Goal: Task Accomplishment & Management: Manage account settings

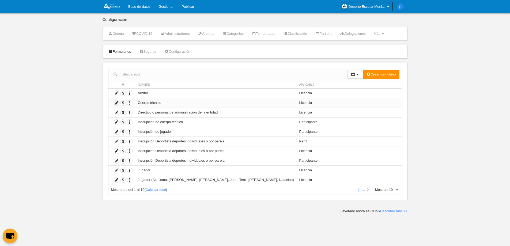
click at [117, 103] on icon at bounding box center [116, 102] width 5 height 5
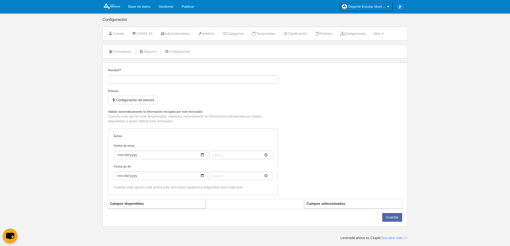
type input "Cuerpo técnico"
select select "selected"
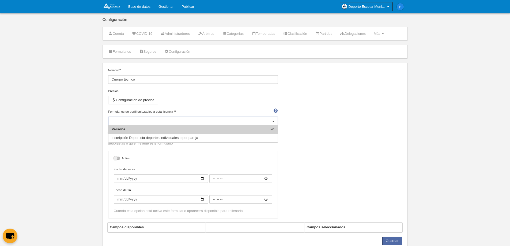
click at [190, 120] on div "Persona" at bounding box center [193, 121] width 170 height 9
click at [69, 122] on body "Base de datos Gestionar Publicar Deporte Escolar Municipal de [GEOGRAPHIC_DATA]…" at bounding box center [255, 123] width 510 height 246
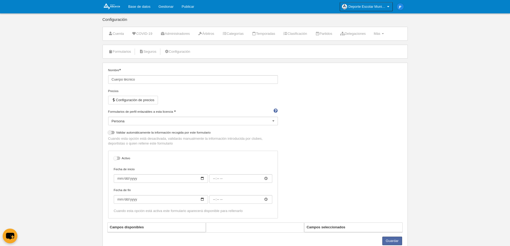
click at [114, 158] on div at bounding box center [117, 158] width 6 height 3
click at [114, 158] on input "checkbox" at bounding box center [115, 159] width 3 height 3
checkbox input "true"
click at [110, 133] on div at bounding box center [111, 132] width 6 height 3
click at [110, 133] on input "checkbox" at bounding box center [109, 133] width 3 height 3
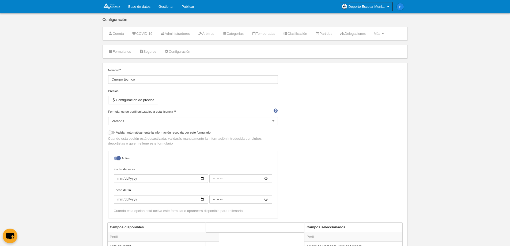
checkbox input "true"
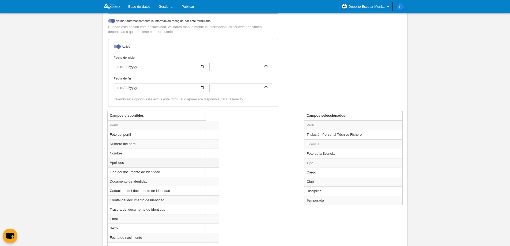
scroll to position [134, 0]
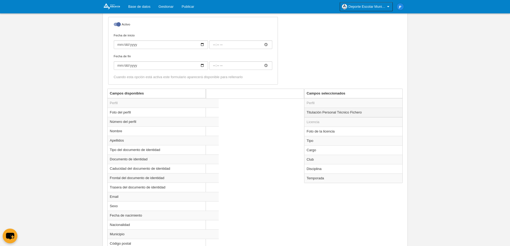
click at [344, 111] on td "Titulación Personal Técnico Fichero" at bounding box center [354, 113] width 98 height 10
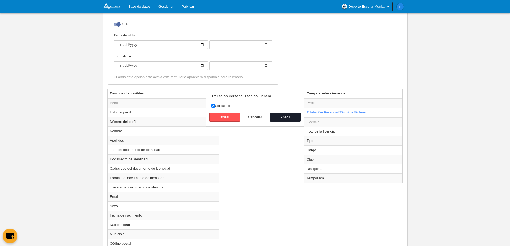
click at [256, 115] on button "Cancelar" at bounding box center [255, 117] width 31 height 9
radio input "false"
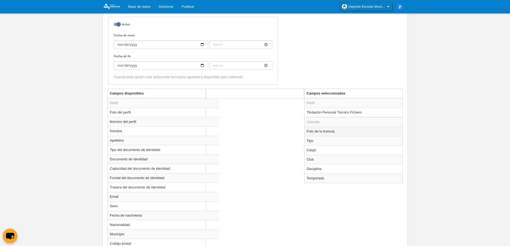
click at [331, 131] on td "Foto de la licencia" at bounding box center [354, 131] width 98 height 9
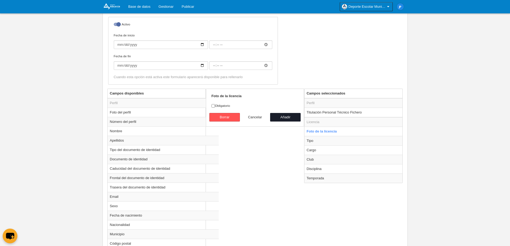
click at [256, 115] on button "Cancelar" at bounding box center [255, 117] width 31 height 9
radio input "false"
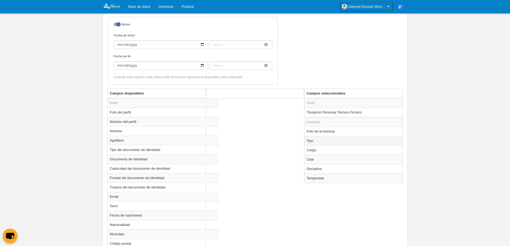
click at [320, 141] on td "Tipo" at bounding box center [354, 140] width 98 height 9
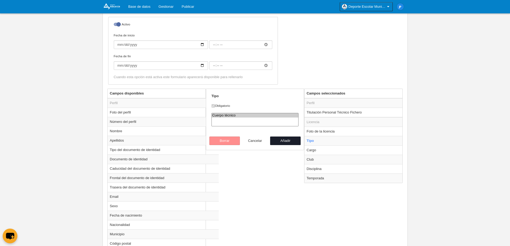
click at [257, 141] on button "Cancelar" at bounding box center [255, 141] width 31 height 9
radio input "false"
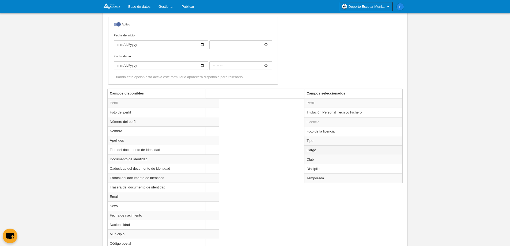
click at [330, 152] on td "Cargo" at bounding box center [354, 149] width 98 height 9
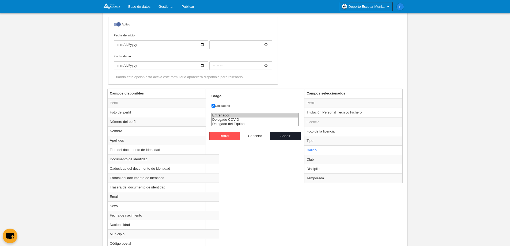
click at [252, 135] on button "Cancelar" at bounding box center [255, 136] width 31 height 9
radio input "false"
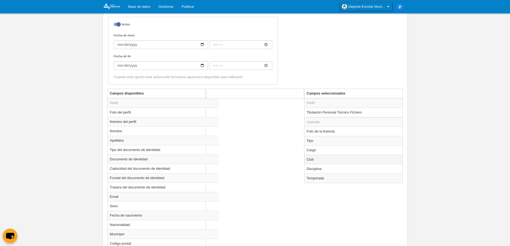
click at [322, 161] on td "Club" at bounding box center [354, 159] width 98 height 9
radio input "true"
select select
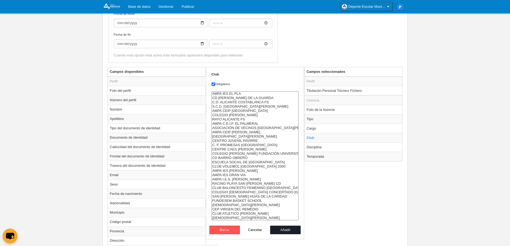
scroll to position [188, 0]
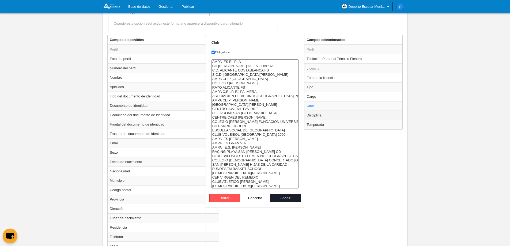
click at [329, 117] on td "Disciplina" at bounding box center [354, 115] width 98 height 9
radio input "false"
radio input "true"
select select "1"
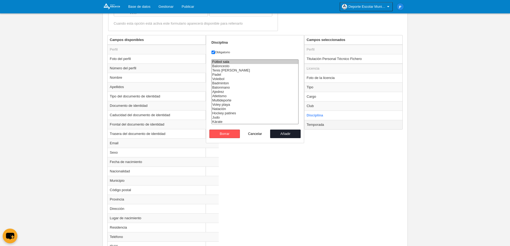
click at [335, 125] on td "Temporada" at bounding box center [354, 124] width 98 height 9
radio input "false"
radio input "true"
select select "8607"
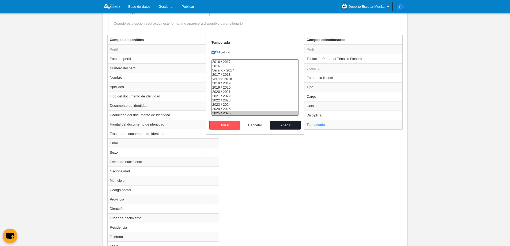
click at [256, 125] on button "Cancelar" at bounding box center [255, 125] width 31 height 9
radio input "false"
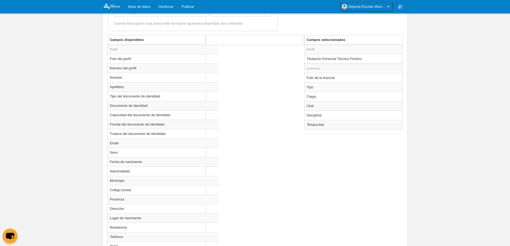
click at [344, 138] on div "Campos disponibles Perfil Foto del perfil Número del perfil Nombre Apellidos Ti…" at bounding box center [255, 243] width 298 height 417
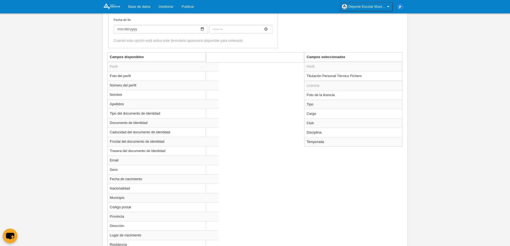
scroll to position [161, 0]
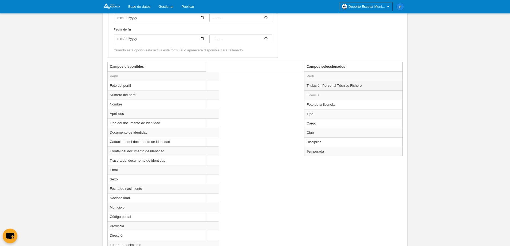
click at [342, 86] on td "Titulación Personal Técnico Fichero" at bounding box center [354, 86] width 98 height 10
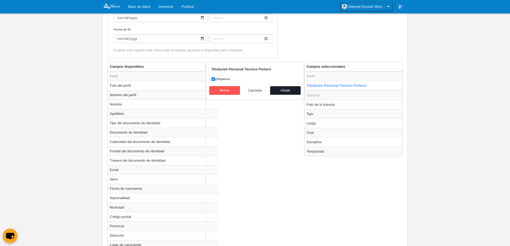
click at [253, 90] on button "Cancelar" at bounding box center [255, 90] width 31 height 9
radio input "false"
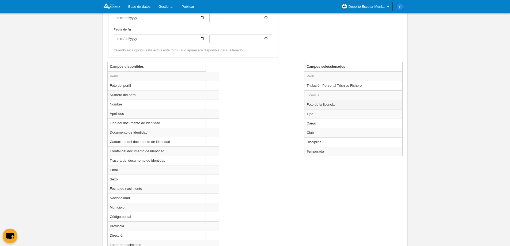
click at [324, 105] on td "Foto de la licencia" at bounding box center [354, 104] width 98 height 9
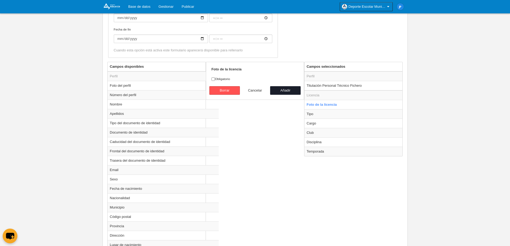
click at [254, 91] on button "Cancelar" at bounding box center [255, 90] width 31 height 9
radio input "false"
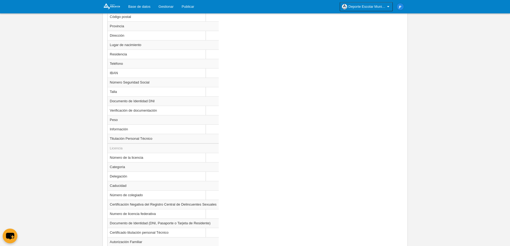
scroll to position [421, 0]
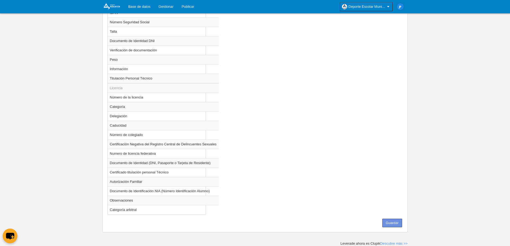
click at [399, 223] on button "Guardar" at bounding box center [393, 223] width 20 height 9
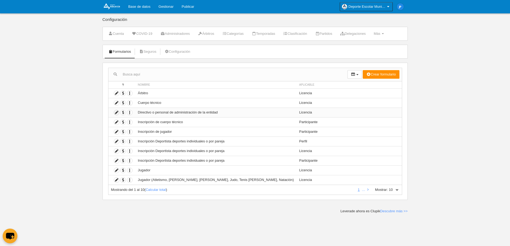
click at [116, 113] on icon at bounding box center [116, 112] width 5 height 5
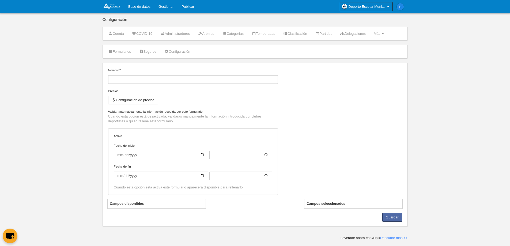
type input "Directivo o personal de administración de la entidad"
checkbox input "true"
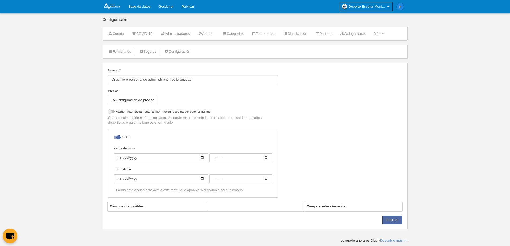
select select "selected"
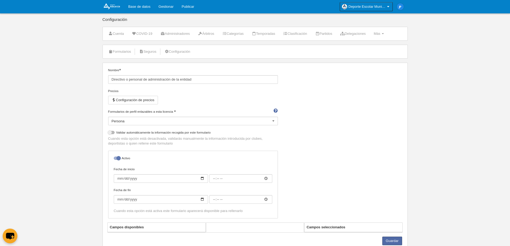
click at [118, 158] on div at bounding box center [117, 158] width 6 height 3
click at [118, 158] on input "checkbox" at bounding box center [115, 159] width 3 height 3
checkbox input "false"
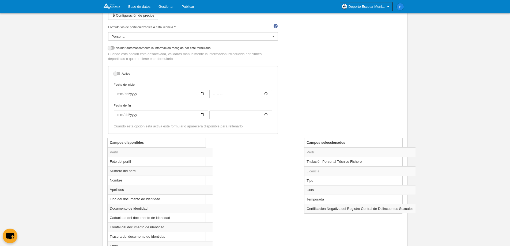
scroll to position [107, 0]
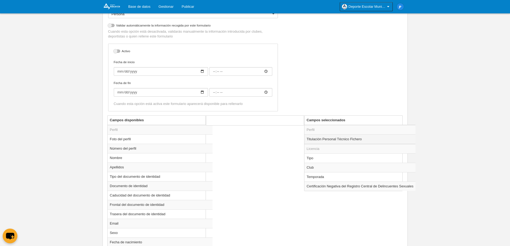
click at [361, 140] on td "Titulación Personal Técnico Fichero" at bounding box center [360, 139] width 111 height 10
radio input "true"
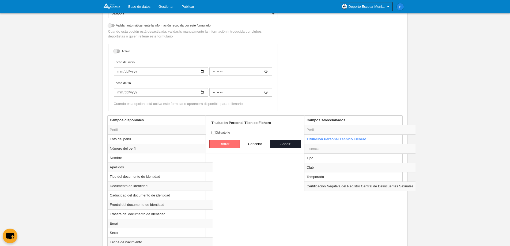
click at [231, 144] on button "Borrar" at bounding box center [224, 144] width 31 height 9
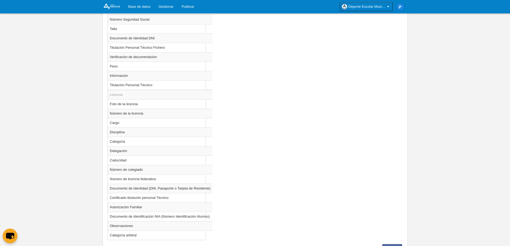
scroll to position [449, 0]
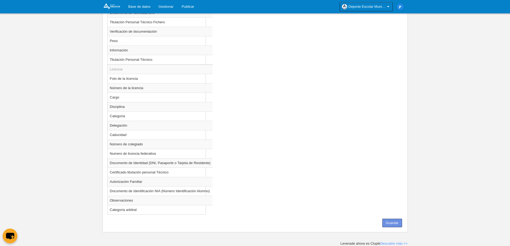
click at [395, 222] on button "Guardar" at bounding box center [393, 223] width 20 height 9
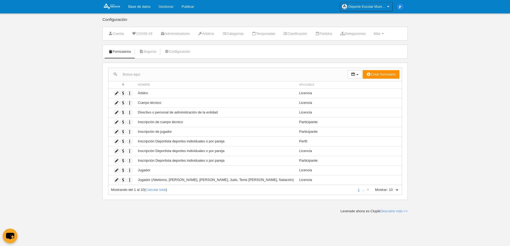
click at [164, 3] on link "Gestionar" at bounding box center [166, 6] width 23 height 13
click at [387, 33] on link "Más Menú" at bounding box center [379, 34] width 16 height 8
click at [129, 112] on icon "button" at bounding box center [129, 112] width 5 height 5
click at [445, 120] on body "Base de datos Gestionar Publicar Deporte Escolar Municipal de [GEOGRAPHIC_DATA]…" at bounding box center [255, 123] width 510 height 246
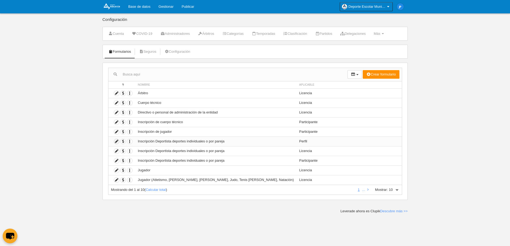
click at [115, 140] on icon at bounding box center [116, 141] width 5 height 5
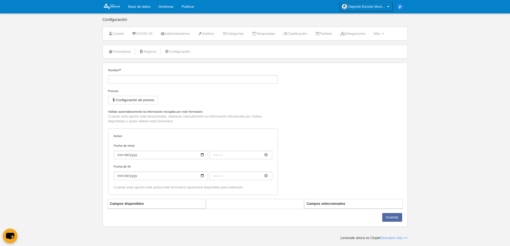
type input "Inscripción Deportista deportes individuales o por pareja"
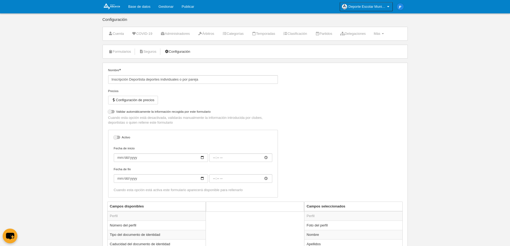
click at [190, 53] on link "Configuración" at bounding box center [178, 52] width 32 height 8
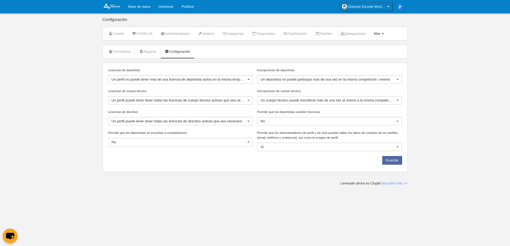
click at [381, 33] on span "Más" at bounding box center [377, 34] width 7 height 4
click at [365, 47] on link "Formularios" at bounding box center [362, 47] width 50 height 9
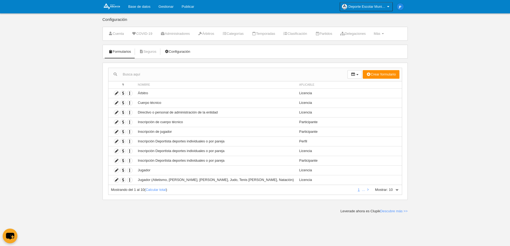
click at [177, 50] on link "Configuración" at bounding box center [178, 52] width 32 height 8
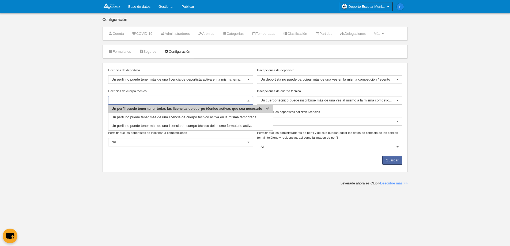
click at [220, 101] on input "Licencias de cuerpo técnico" at bounding box center [178, 100] width 133 height 5
click at [215, 94] on div "Licencias de cuerpo técnico Un perfil puede tener tener todas las licencias de …" at bounding box center [180, 97] width 145 height 16
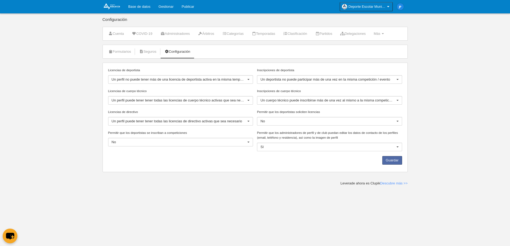
click at [215, 84] on div "Un perfil no puede tener más de una licencia de deportista activa en la misma t…" at bounding box center [180, 79] width 145 height 9
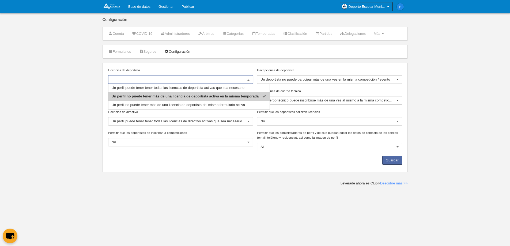
click at [83, 99] on body "Base de datos Gestionar Publicar Deporte Escolar Municipal de [GEOGRAPHIC_DATA]…" at bounding box center [255, 123] width 510 height 246
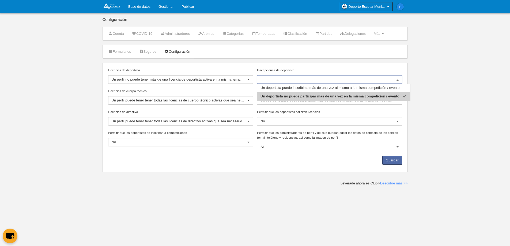
click at [432, 96] on body "Base de datos Gestionar Publicar Deporte Escolar Municipal de [GEOGRAPHIC_DATA]…" at bounding box center [255, 123] width 510 height 246
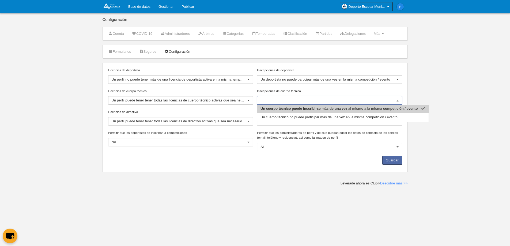
click at [430, 87] on body "Base de datos Gestionar Publicar Deporte Escolar Municipal de [GEOGRAPHIC_DATA]…" at bounding box center [255, 123] width 510 height 246
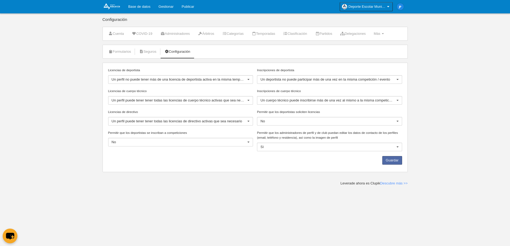
click at [222, 96] on div "Un perfil puede tener tener todas las licencias de cuerpo técnico activas que s…" at bounding box center [180, 100] width 145 height 9
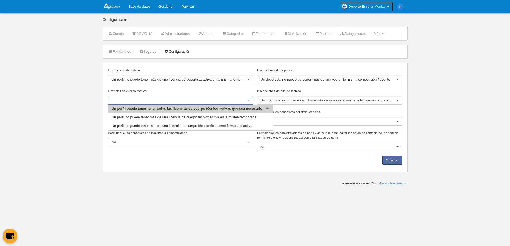
click at [428, 103] on body "Base de datos Gestionar Publicar Deporte Escolar Municipal de [GEOGRAPHIC_DATA]…" at bounding box center [255, 123] width 510 height 246
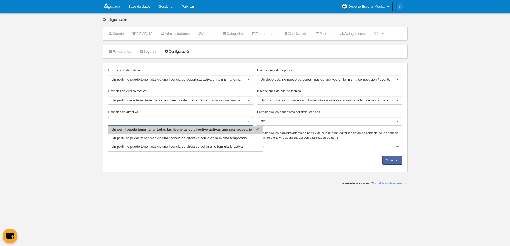
click at [418, 119] on body "Base de datos Gestionar Publicar Deporte Escolar Municipal de [GEOGRAPHIC_DATA]…" at bounding box center [255, 123] width 510 height 246
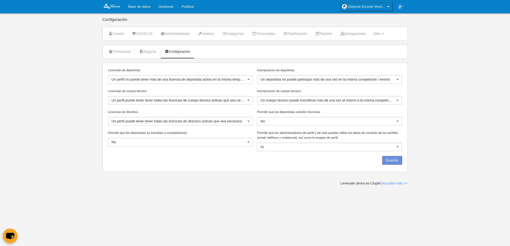
click at [395, 158] on button "Guardar" at bounding box center [393, 160] width 20 height 9
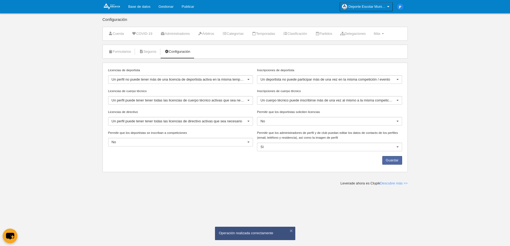
click at [223, 146] on div "No" at bounding box center [180, 142] width 145 height 9
click at [222, 144] on input "Permitir que los deportistas se inscriban a competiciones" at bounding box center [178, 142] width 133 height 5
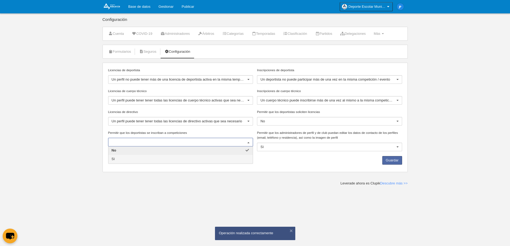
click at [284, 176] on main "Configuración Cuenta COVID-19 Administradores Árbitros Categorías Temporadas Cl…" at bounding box center [254, 93] width 309 height 186
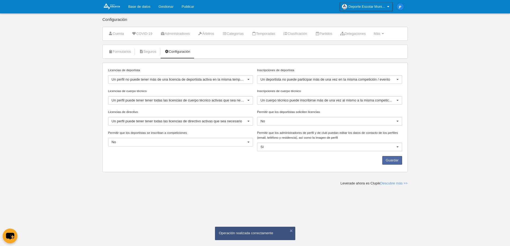
click at [296, 175] on main "Configuración Cuenta COVID-19 Administradores Árbitros Categorías Temporadas Cl…" at bounding box center [254, 93] width 309 height 186
click at [428, 143] on body "Base de datos Gestionar Publicar Deporte Escolar Municipal de [GEOGRAPHIC_DATA]…" at bounding box center [255, 123] width 510 height 246
